Goal: Check status: Check status

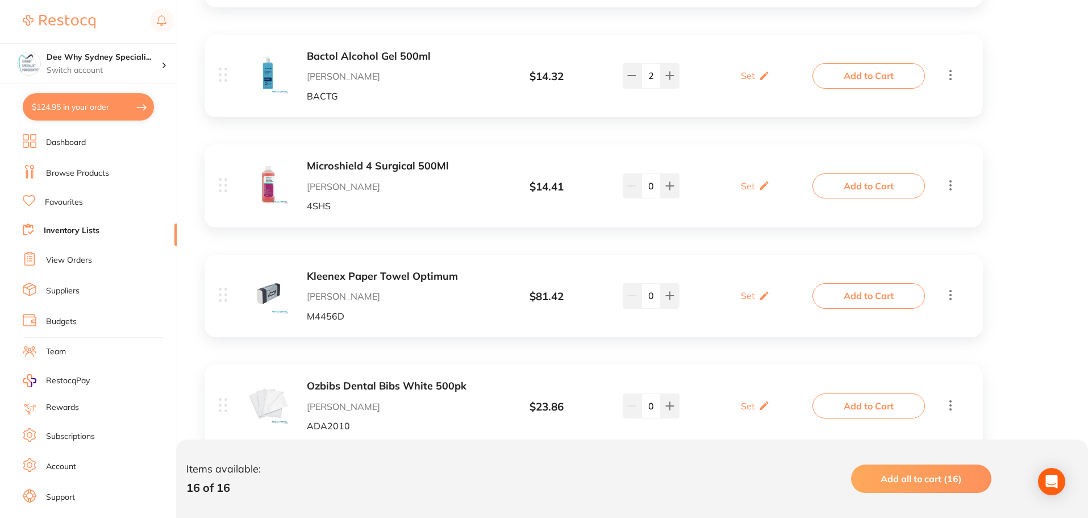
scroll to position [284, 0]
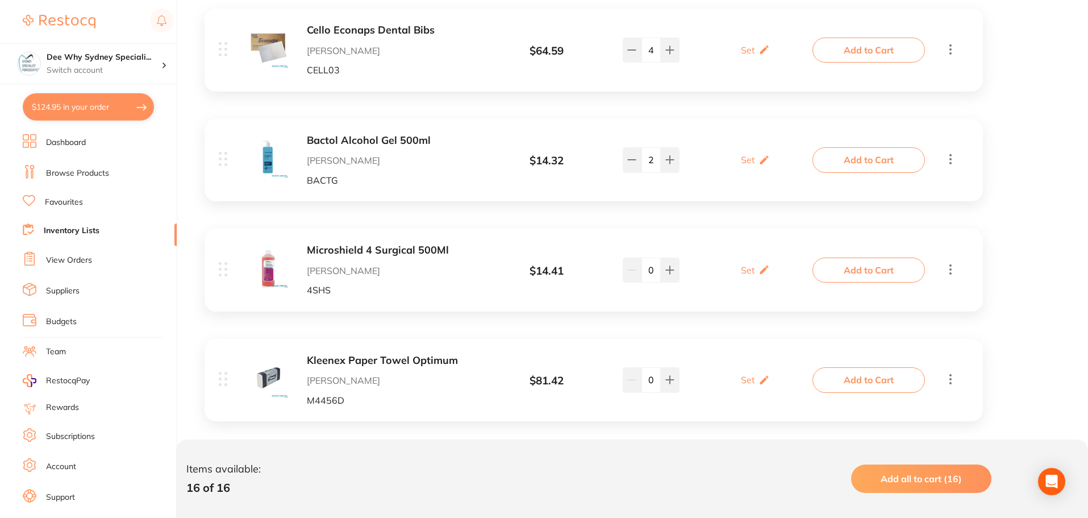
click at [89, 181] on li "Browse Products" at bounding box center [100, 173] width 154 height 17
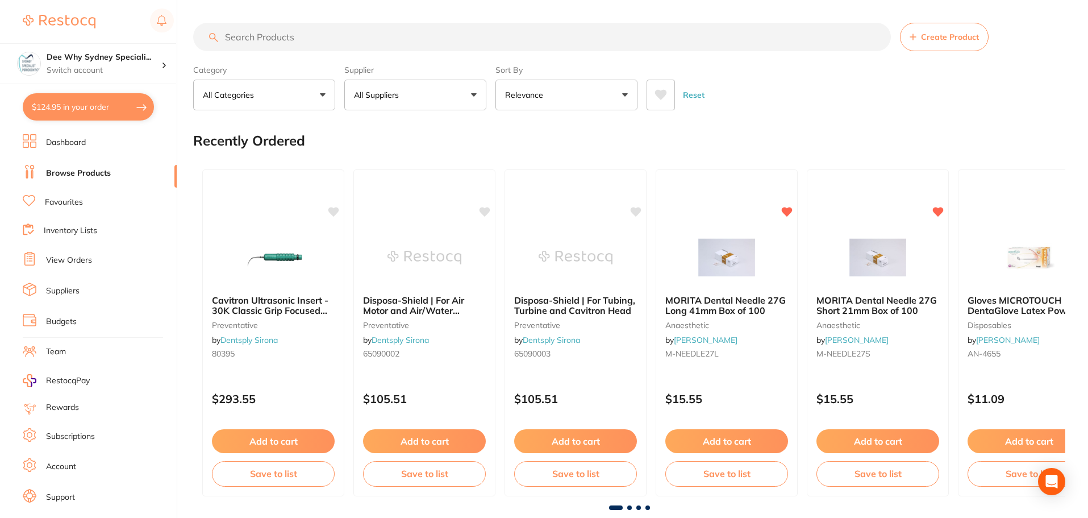
click at [246, 38] on input "search" at bounding box center [542, 37] width 698 height 28
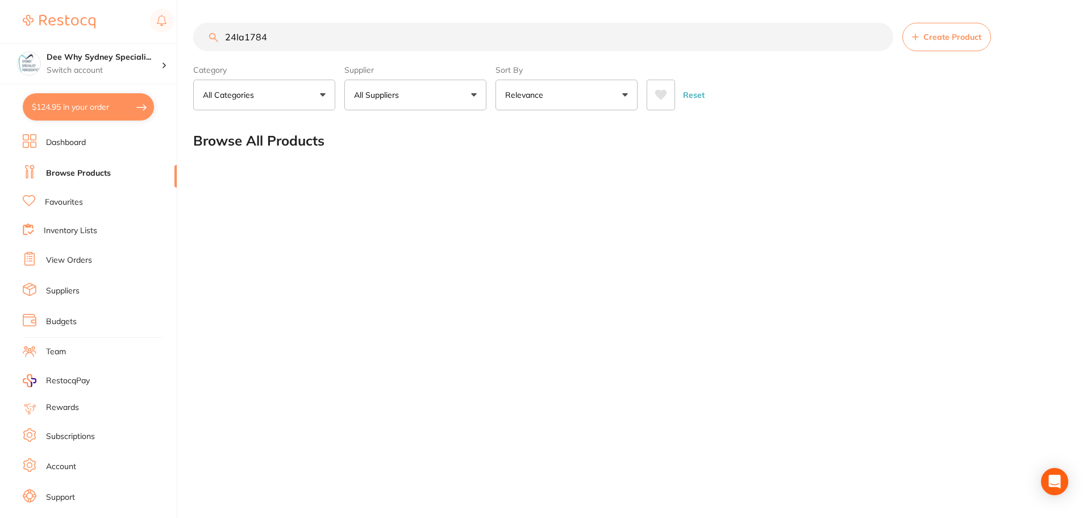
type input "24Ia1784"
click at [91, 95] on button "$124.95 in your order" at bounding box center [88, 106] width 131 height 27
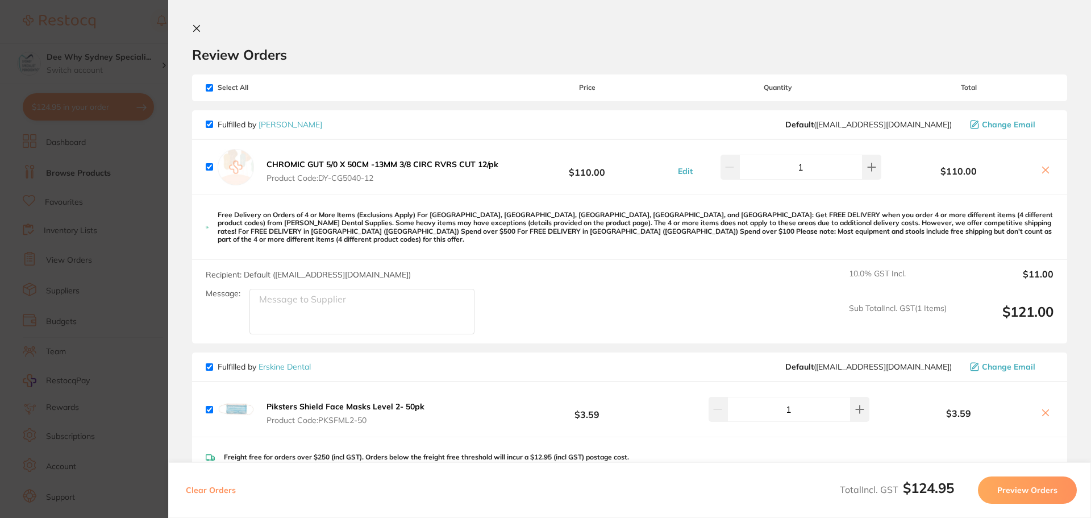
click at [199, 23] on section "Review Orders Your orders are being processed and we will notify you once we ha…" at bounding box center [629, 259] width 923 height 518
click at [195, 27] on icon at bounding box center [197, 29] width 6 height 6
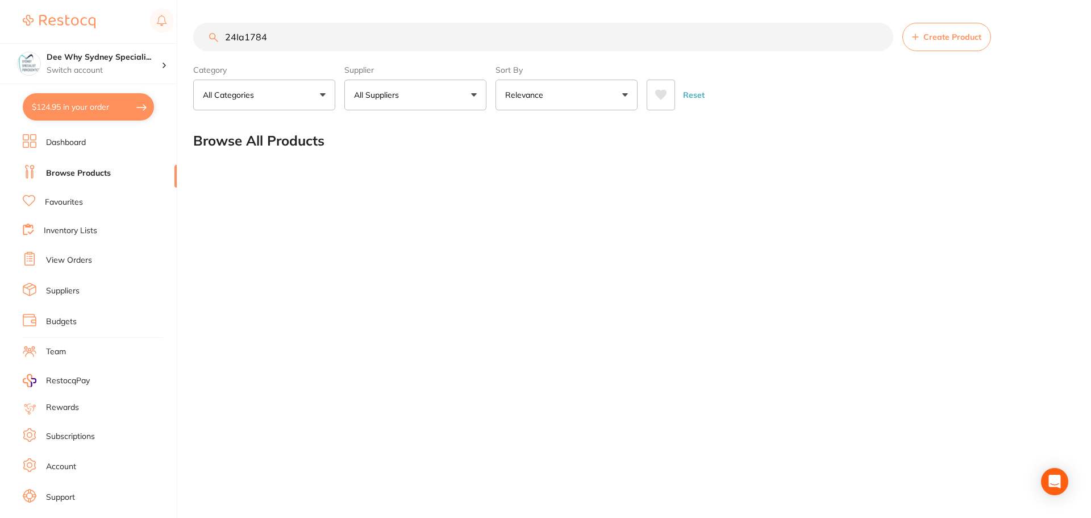
drag, startPoint x: 297, startPoint y: 39, endPoint x: 38, endPoint y: 105, distance: 266.6
click at [91, 75] on div "$124.95 Dee Why Sydney Speciali... Switch account Dee Why Sydney Specialist Per…" at bounding box center [545, 259] width 1091 height 518
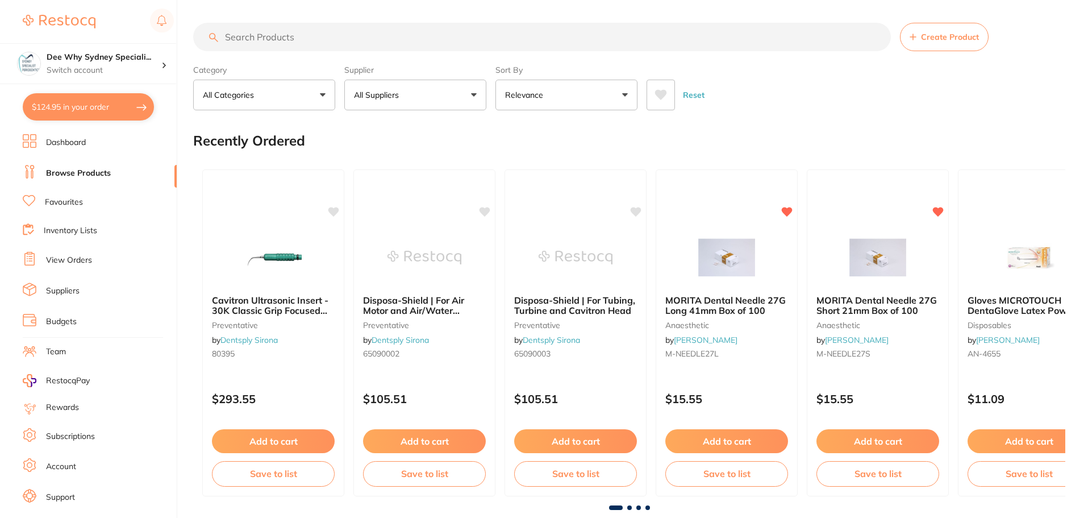
click at [84, 112] on button "$124.95 in your order" at bounding box center [88, 106] width 131 height 27
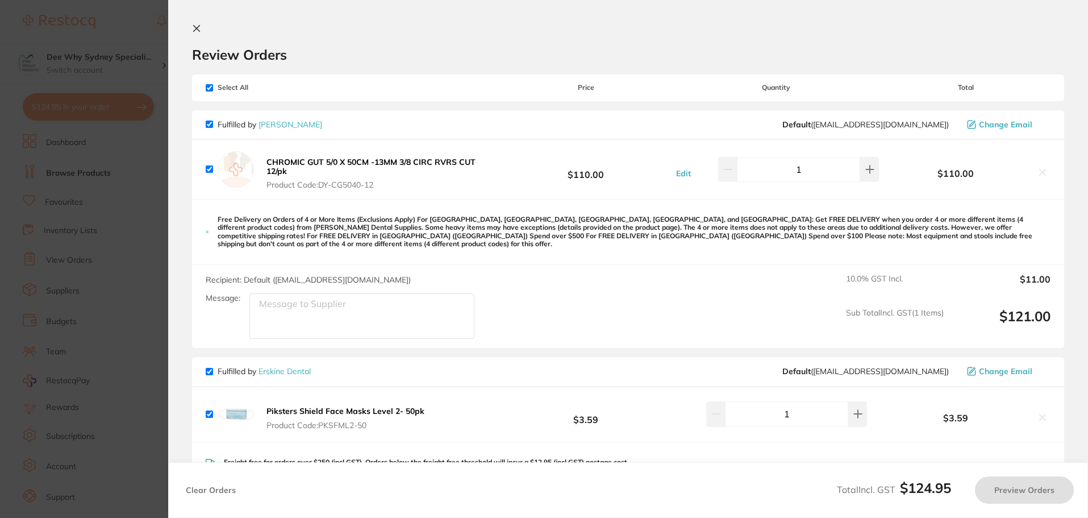
checkbox input "true"
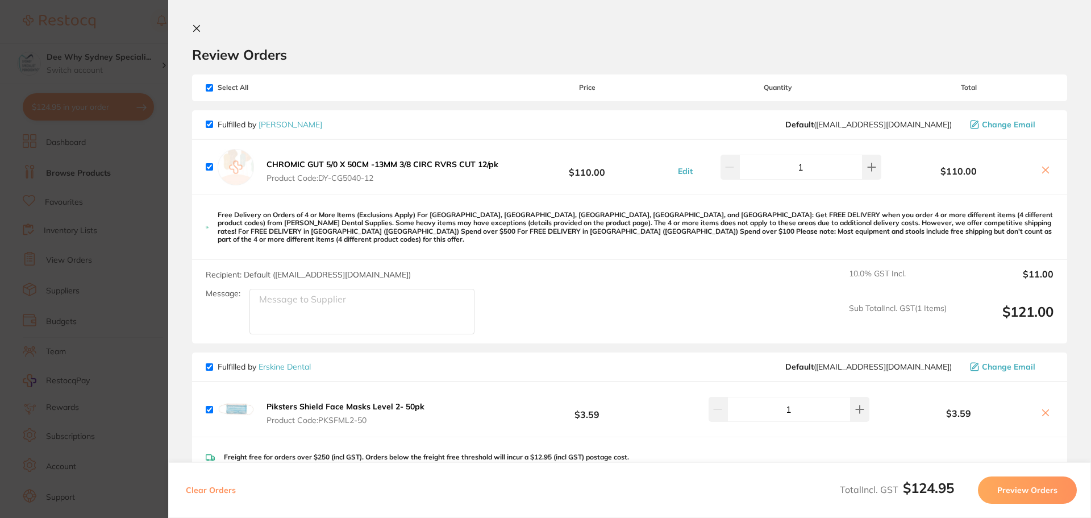
click at [355, 182] on span "Product Code: DY-CG5040-12" at bounding box center [382, 177] width 232 height 9
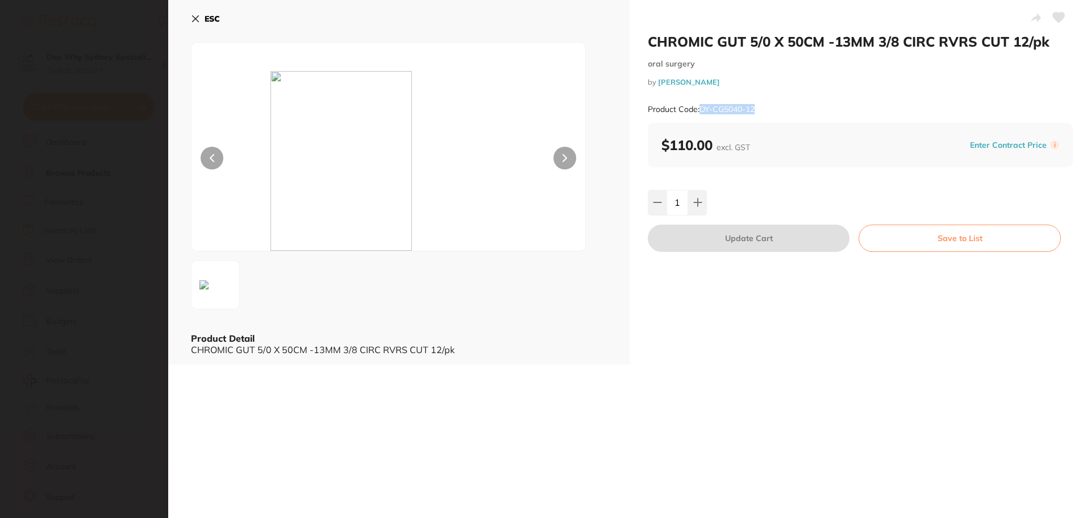
drag, startPoint x: 700, startPoint y: 109, endPoint x: 758, endPoint y: 115, distance: 58.3
click at [788, 110] on div "Product Code: DY-CG5040-12" at bounding box center [860, 109] width 425 height 28
copy small "DY-CG5040-12"
click at [195, 17] on icon at bounding box center [195, 18] width 9 height 9
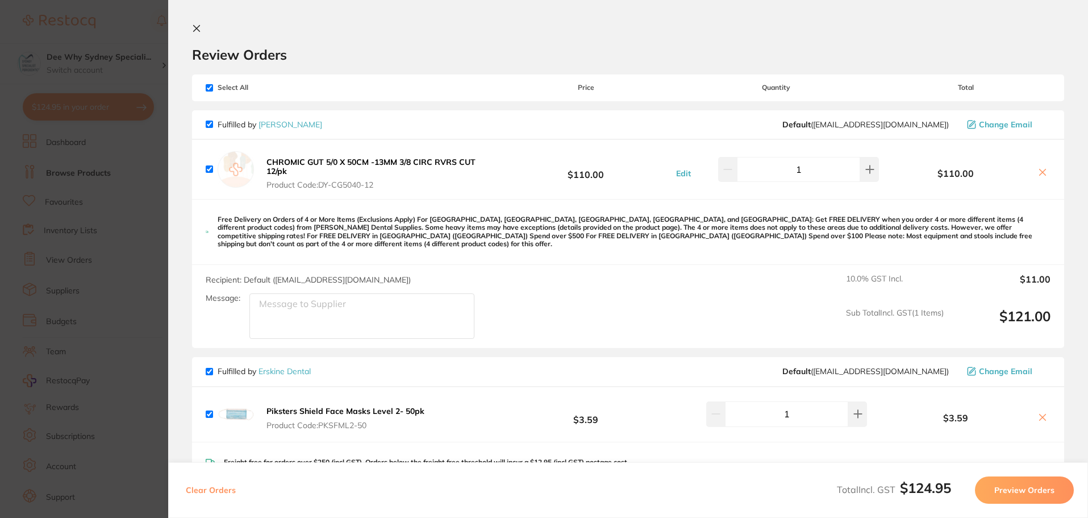
click at [156, 22] on section "Update RRP Set your pre negotiated price for this item. Item Agreed RRP (excl. …" at bounding box center [544, 259] width 1088 height 518
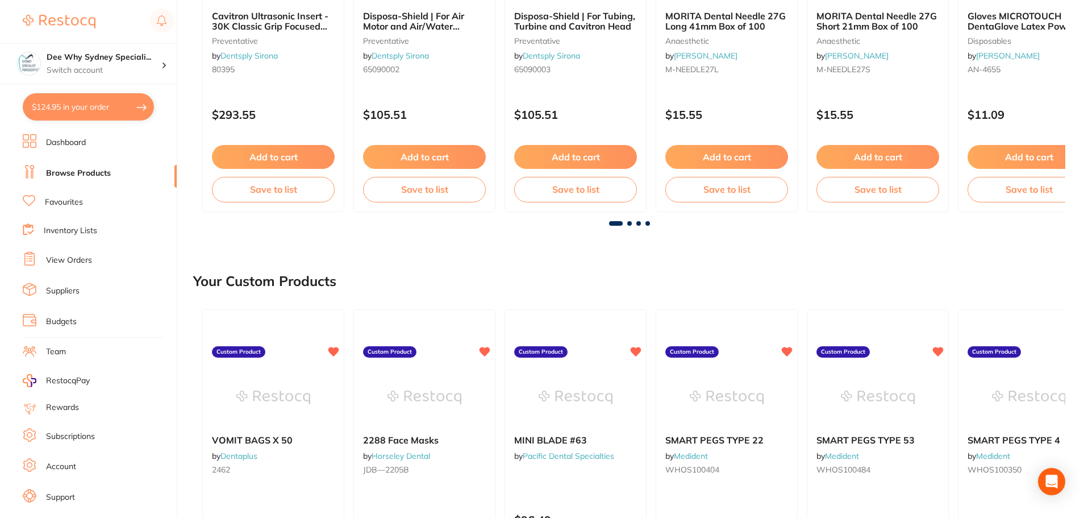
click at [68, 259] on link "View Orders" at bounding box center [69, 260] width 46 height 11
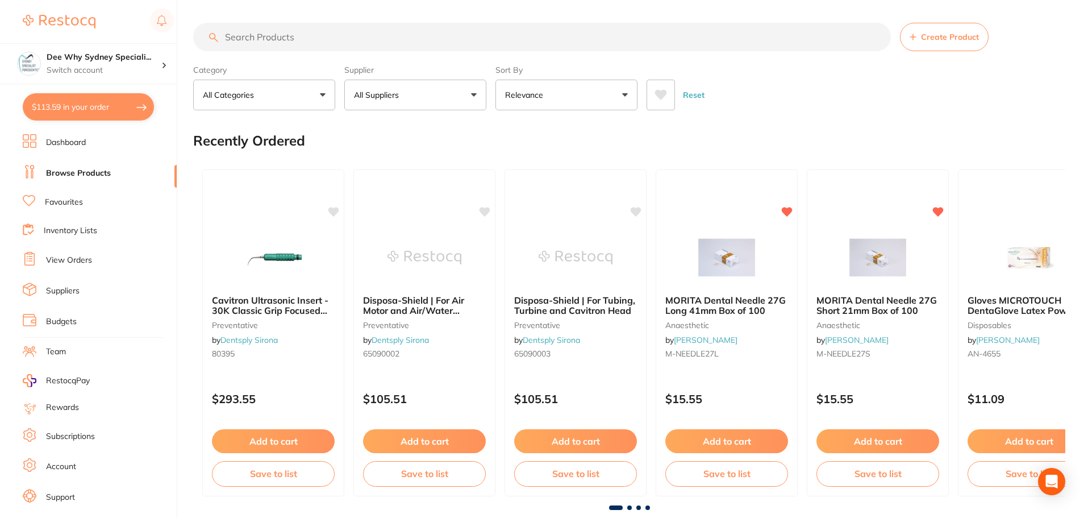
click at [62, 257] on link "View Orders" at bounding box center [69, 260] width 46 height 11
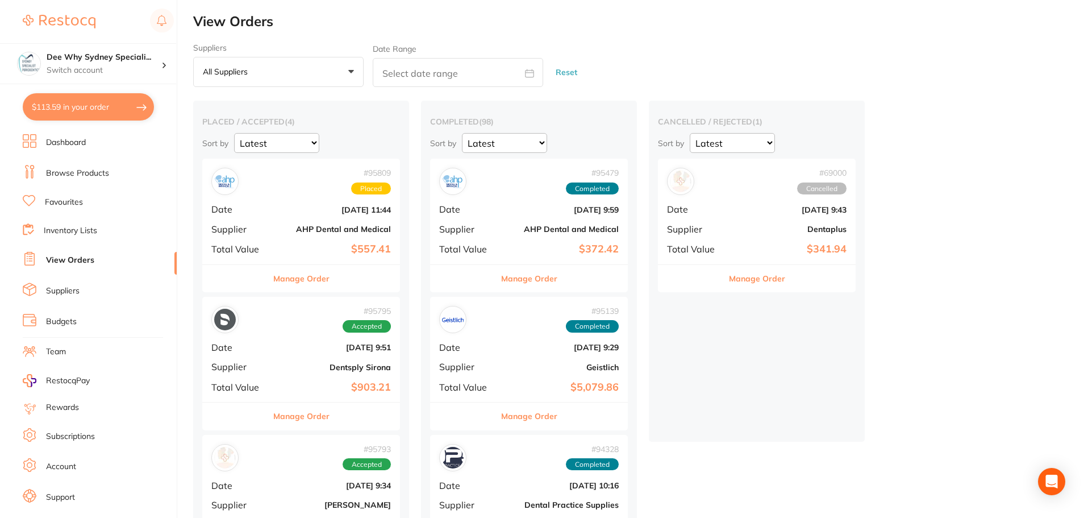
click at [278, 223] on div "# 95809 Placed Date [DATE] 11:44 Supplier AHP Dental and Medical Total Value $5…" at bounding box center [301, 211] width 198 height 105
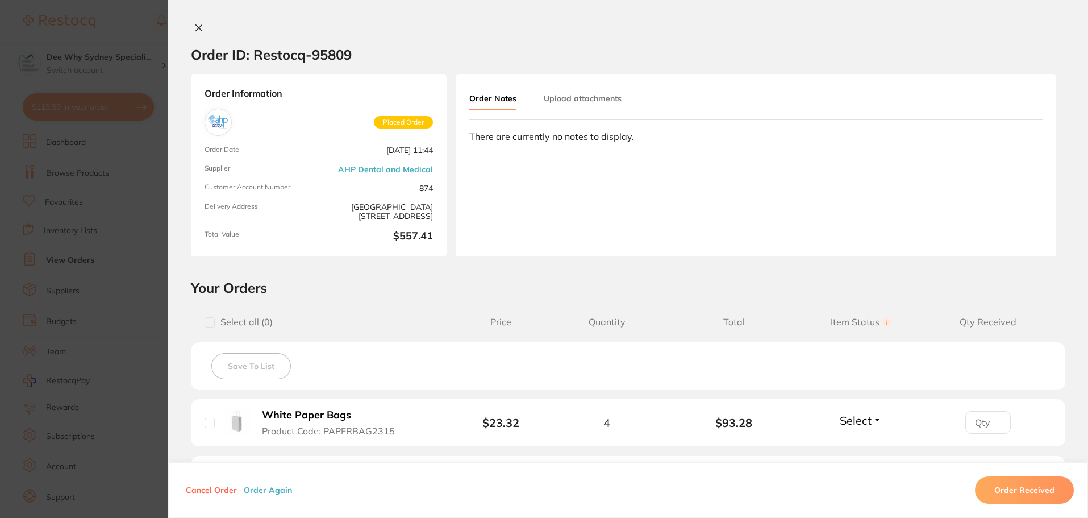
click at [202, 31] on button at bounding box center [199, 29] width 16 height 12
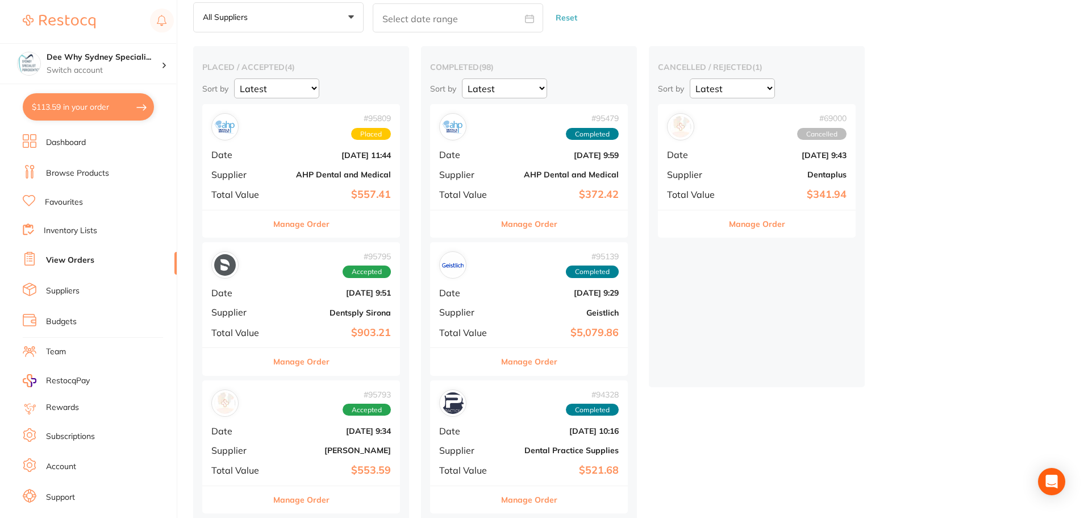
scroll to position [114, 0]
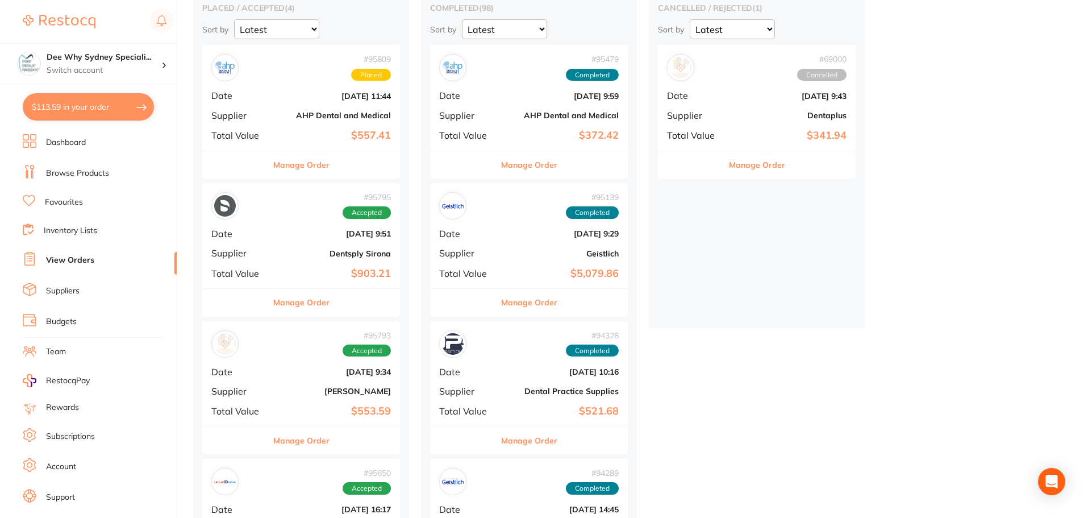
click at [276, 247] on div "# 95795 Accepted Date [DATE] 9:51 Supplier Dentsply Sirona Total Value $903.21" at bounding box center [301, 235] width 198 height 105
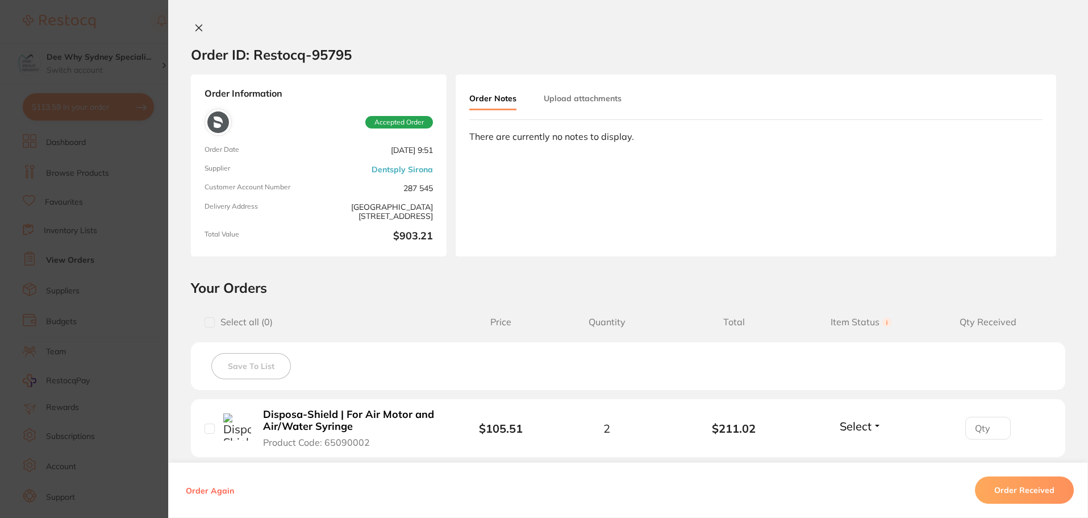
click at [198, 26] on icon at bounding box center [199, 28] width 6 height 6
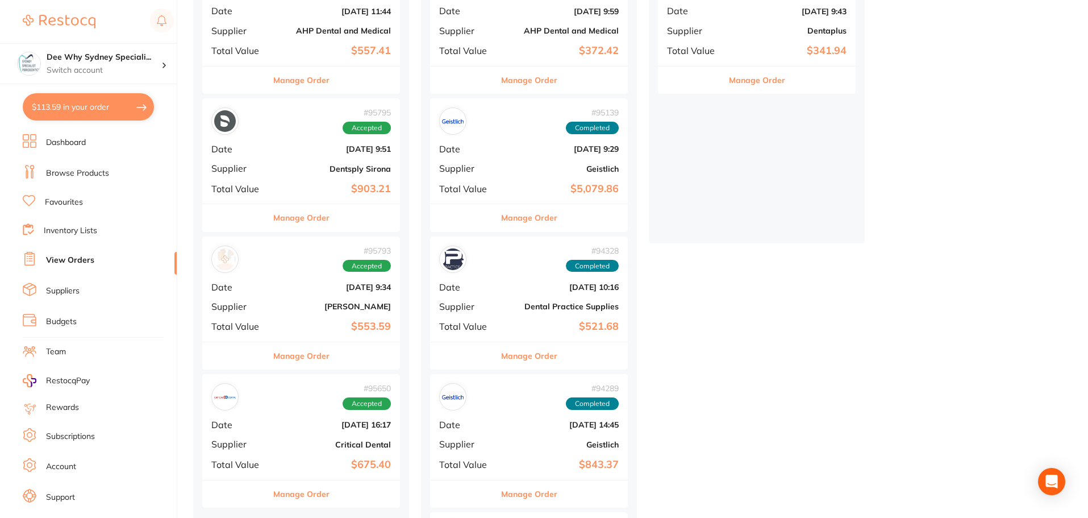
scroll to position [114, 0]
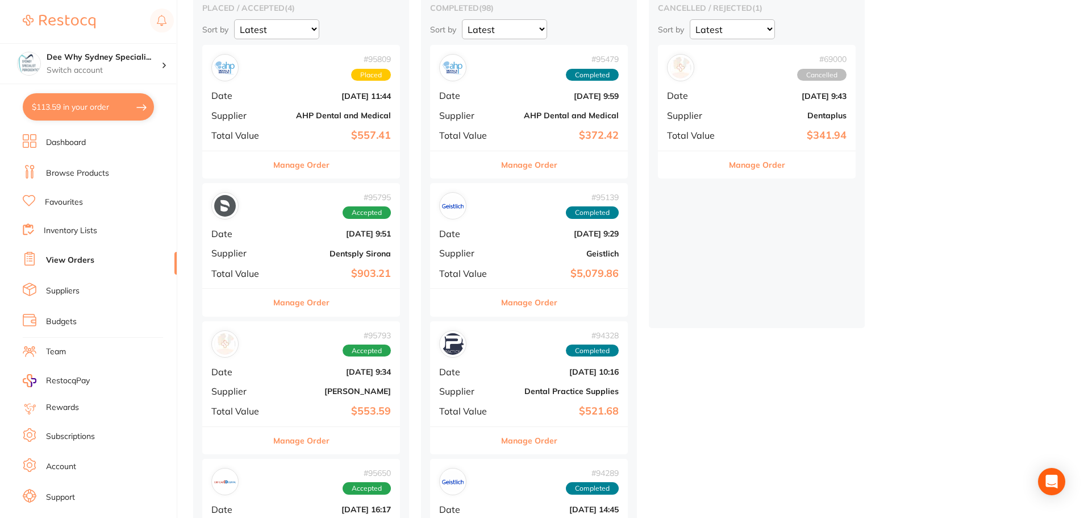
click at [262, 114] on span "Supplier" at bounding box center [239, 115] width 57 height 10
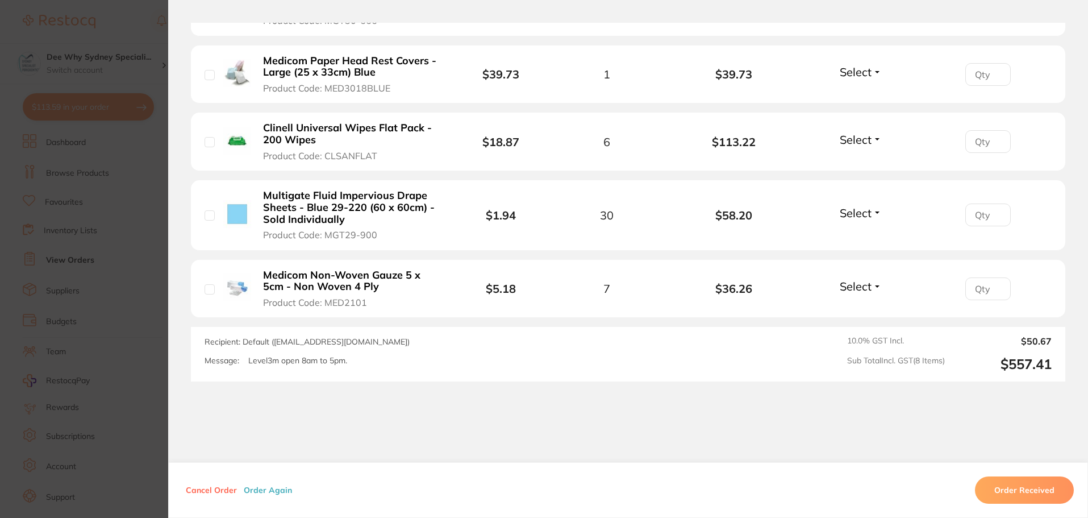
scroll to position [625, 0]
